Goal: Information Seeking & Learning: Learn about a topic

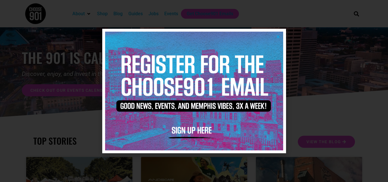
click at [331, 93] on div at bounding box center [194, 91] width 388 height 182
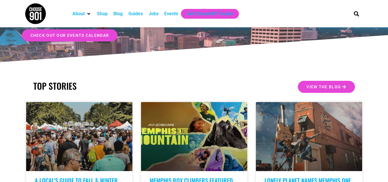
scroll to position [54, 0]
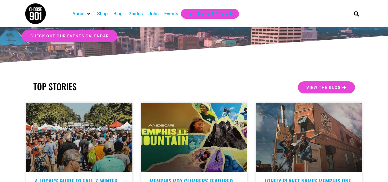
click at [151, 16] on div "Jobs" at bounding box center [154, 13] width 10 height 7
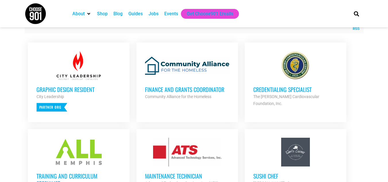
scroll to position [221, 0]
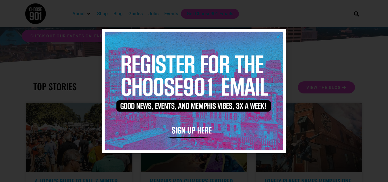
click at [20, 57] on div at bounding box center [194, 91] width 388 height 182
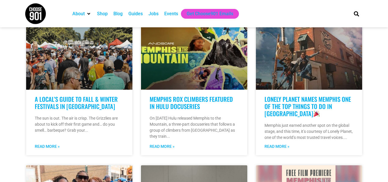
scroll to position [136, 0]
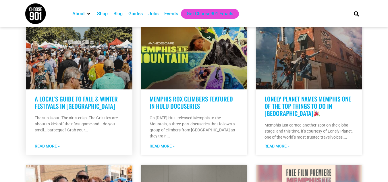
click at [52, 65] on link at bounding box center [79, 54] width 106 height 69
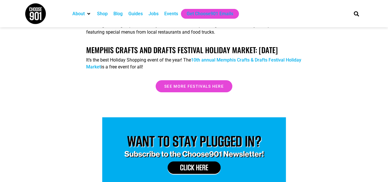
scroll to position [2049, 0]
